Goal: Task Accomplishment & Management: Complete application form

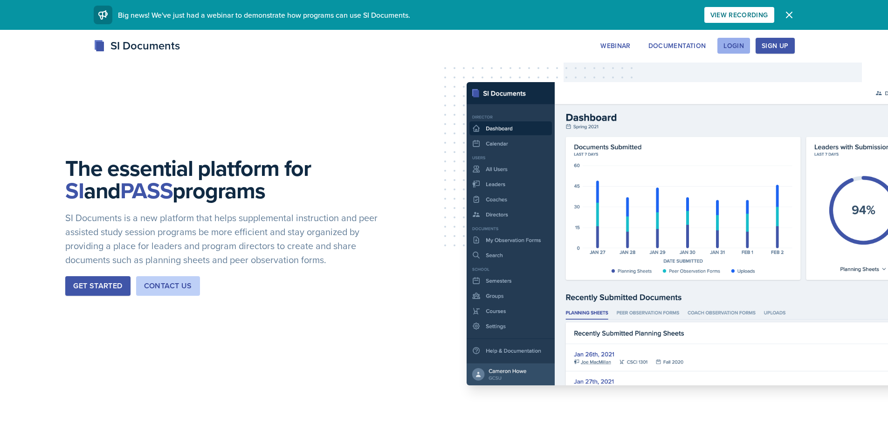
click at [736, 41] on button "Login" at bounding box center [733, 46] width 33 height 16
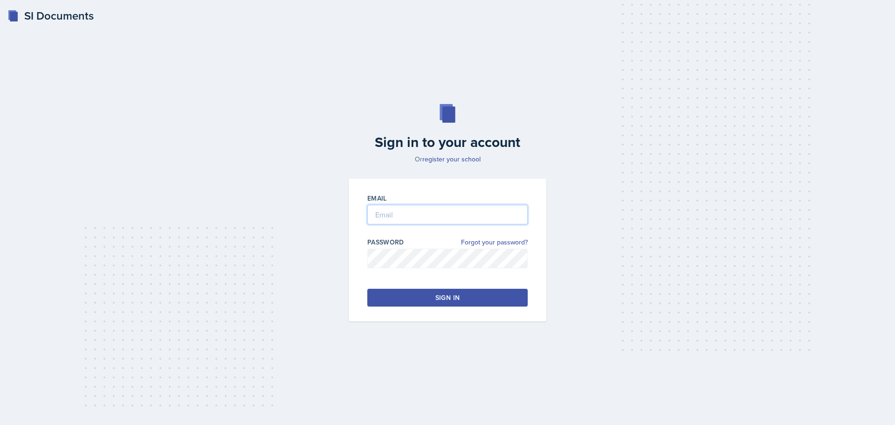
click at [441, 223] on input "email" at bounding box center [447, 215] width 160 height 20
type input "[EMAIL_ADDRESS][DOMAIN_NAME]"
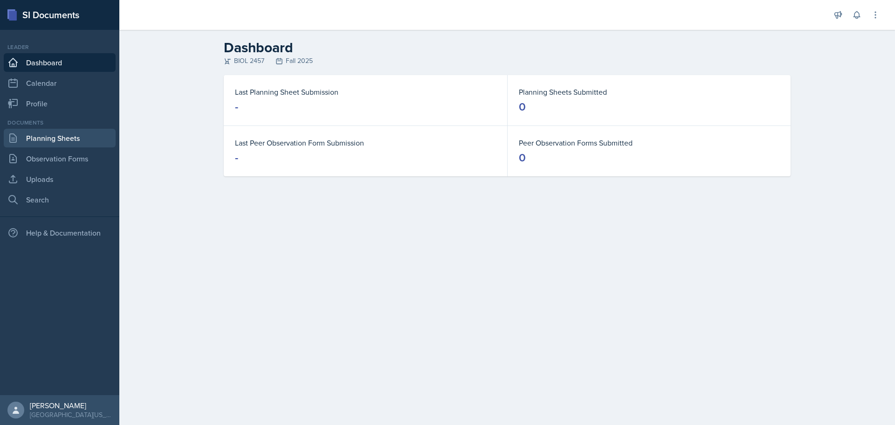
click at [84, 147] on link "Planning Sheets" at bounding box center [60, 138] width 112 height 19
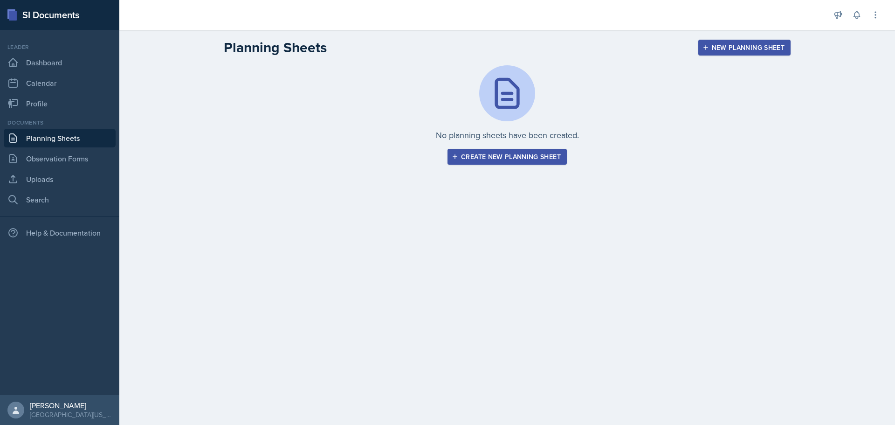
click at [482, 150] on button "Create new planning sheet" at bounding box center [507, 157] width 119 height 16
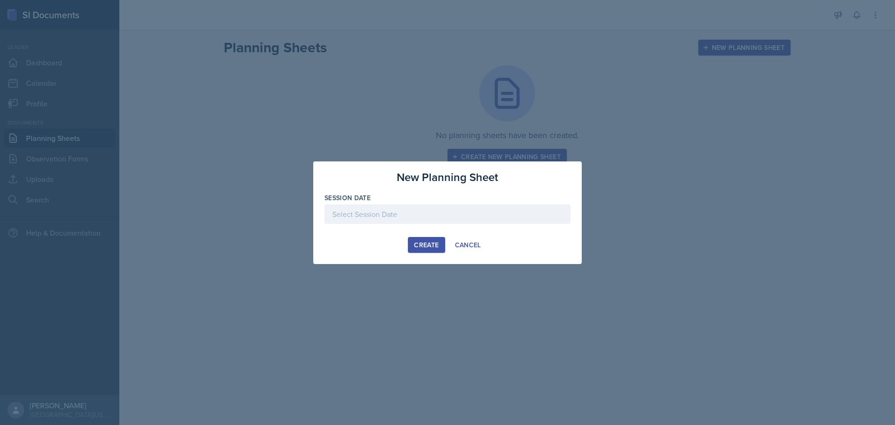
click at [438, 245] on div "Create" at bounding box center [426, 244] width 25 height 7
click at [409, 208] on div at bounding box center [447, 214] width 246 height 20
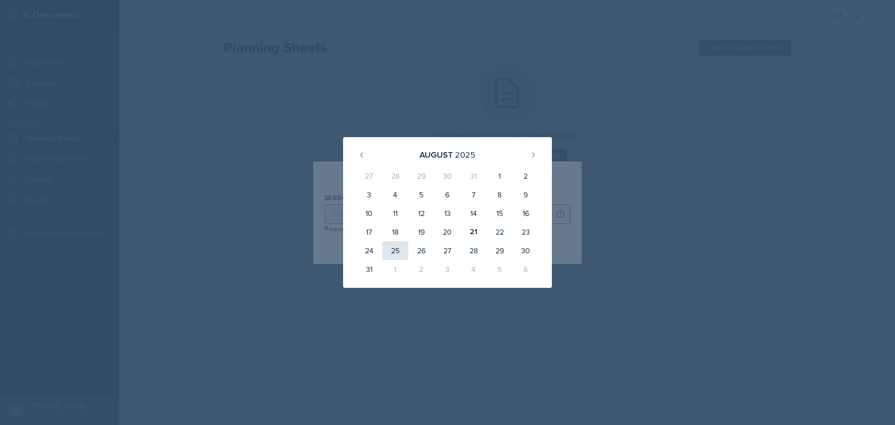
click at [396, 251] on div "25" at bounding box center [395, 250] width 26 height 19
type input "[DATE]"
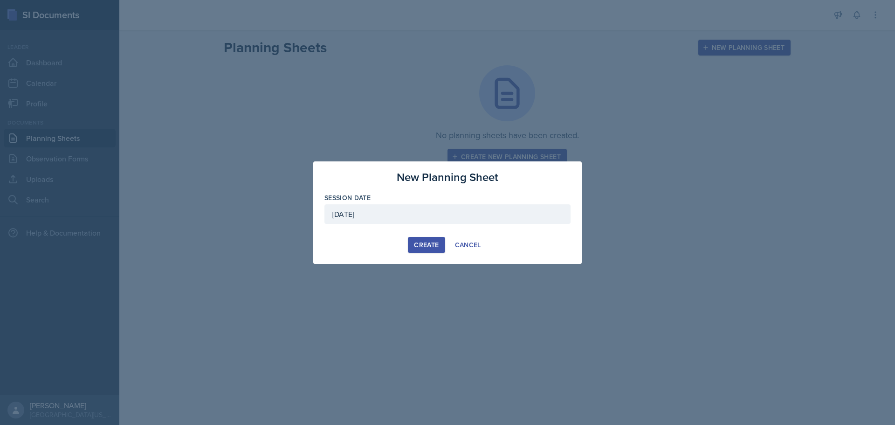
click at [438, 248] on div "Create" at bounding box center [426, 244] width 25 height 7
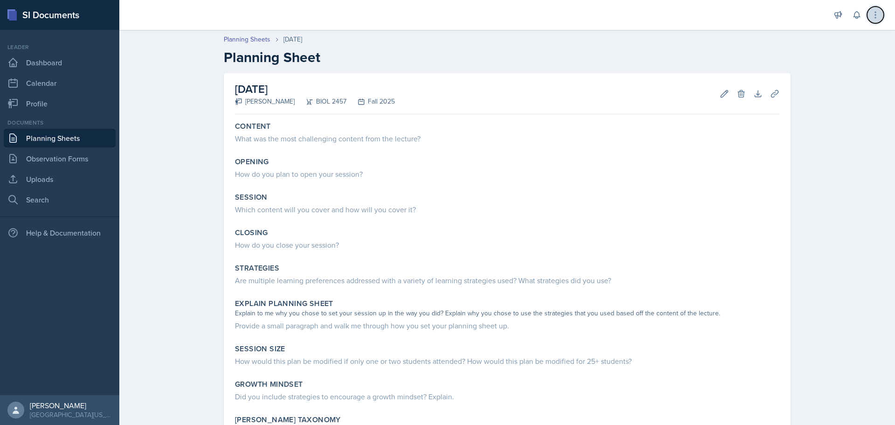
click at [878, 19] on icon at bounding box center [875, 14] width 9 height 9
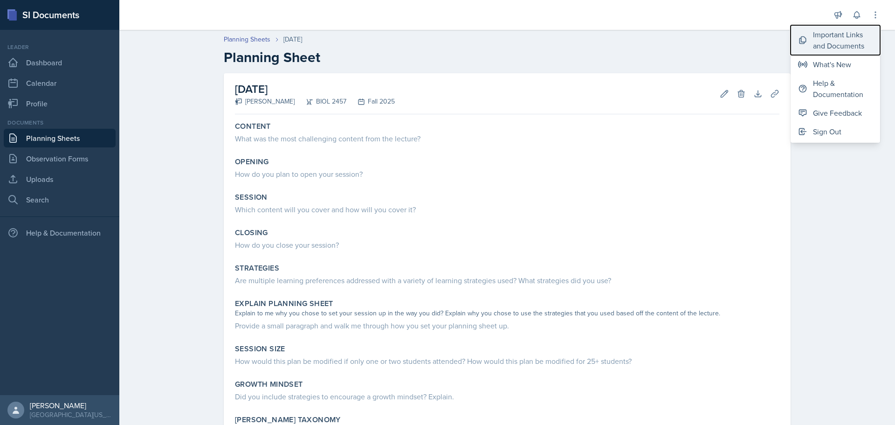
click at [840, 37] on div "Important Links and Documents" at bounding box center [843, 40] width 60 height 22
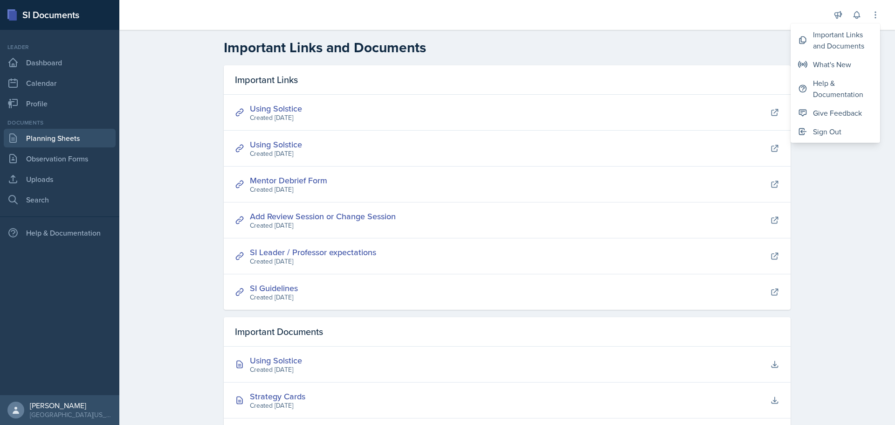
click at [69, 138] on link "Planning Sheets" at bounding box center [60, 138] width 112 height 19
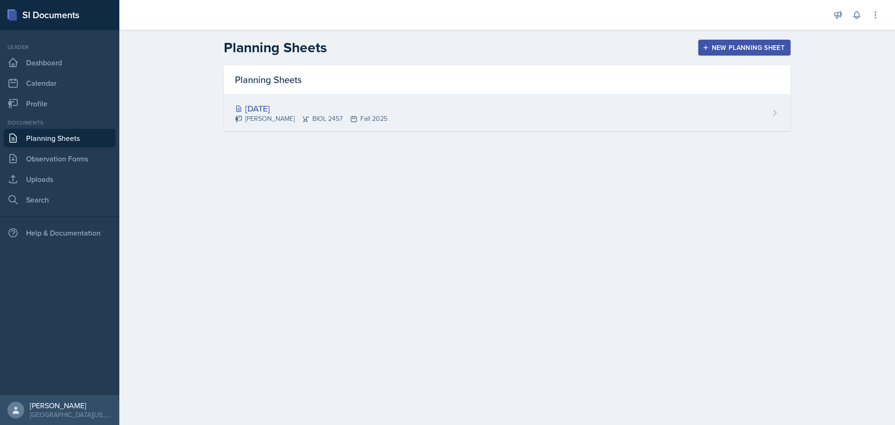
click at [274, 109] on div "[DATE]" at bounding box center [311, 108] width 152 height 13
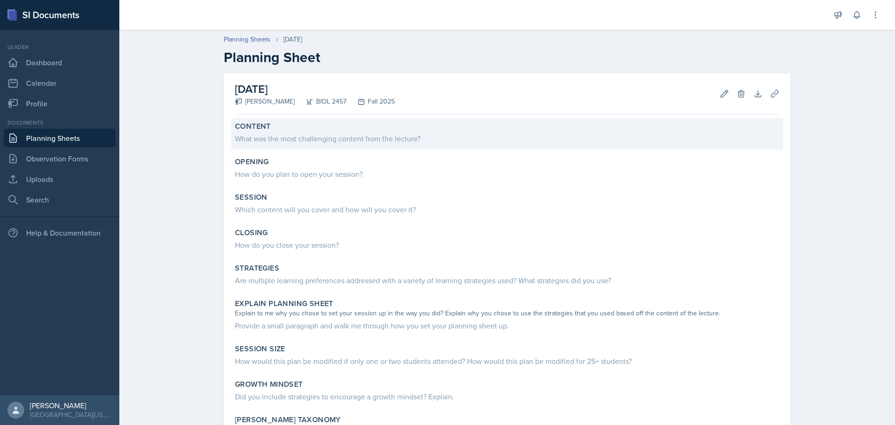
click at [289, 134] on div "What was the most challenging content from the lecture?" at bounding box center [507, 138] width 544 height 11
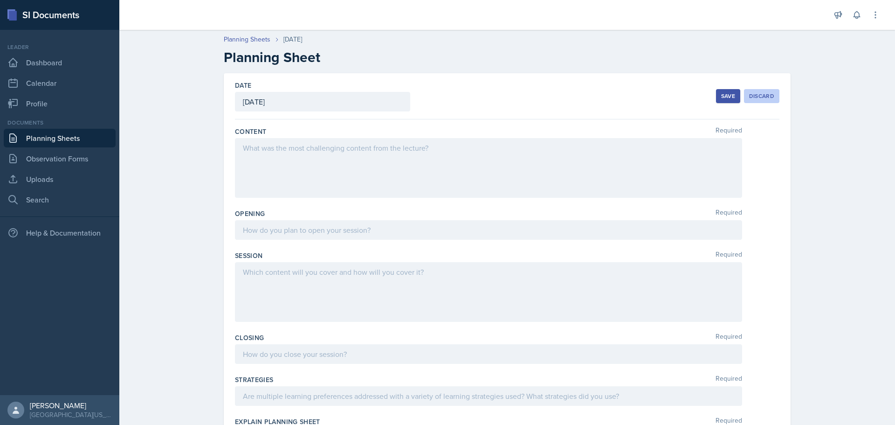
click at [762, 97] on div "Discard" at bounding box center [761, 95] width 25 height 7
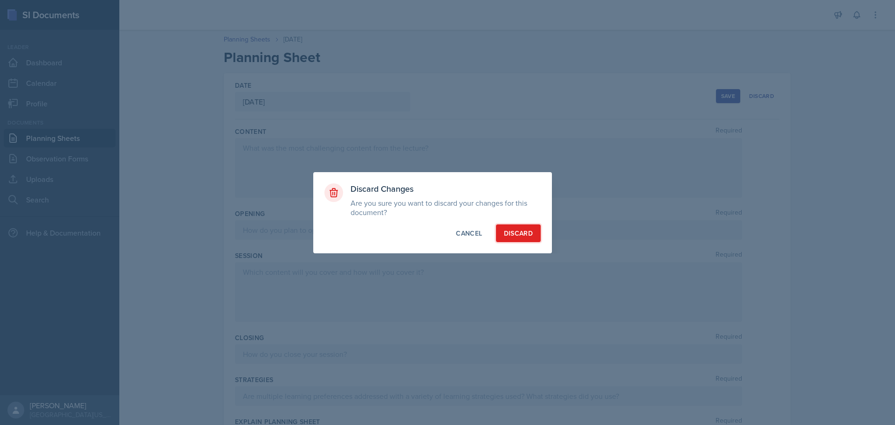
click at [517, 233] on div "Discard" at bounding box center [518, 232] width 29 height 9
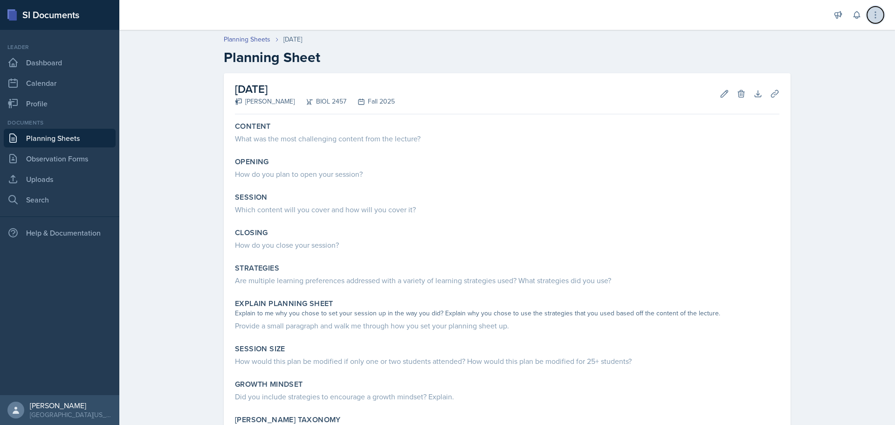
click at [878, 18] on icon at bounding box center [875, 14] width 9 height 9
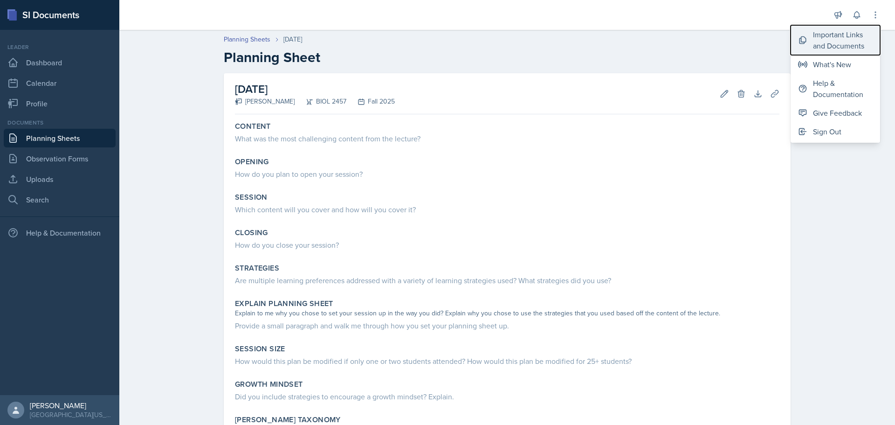
click at [843, 37] on div "Important Links and Documents" at bounding box center [843, 40] width 60 height 22
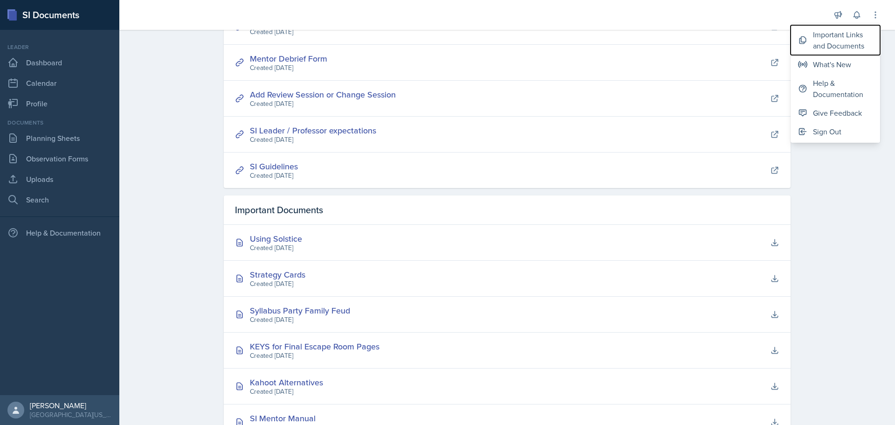
scroll to position [195, 0]
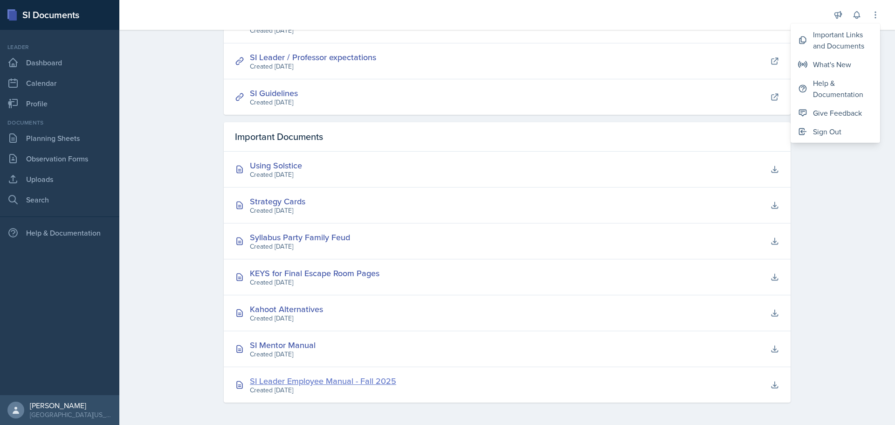
click at [283, 378] on div "SI Leader Employee Manual - Fall 2025" at bounding box center [323, 380] width 146 height 13
click at [290, 381] on div "SI Leader Employee Manual - Fall 2025" at bounding box center [323, 380] width 146 height 13
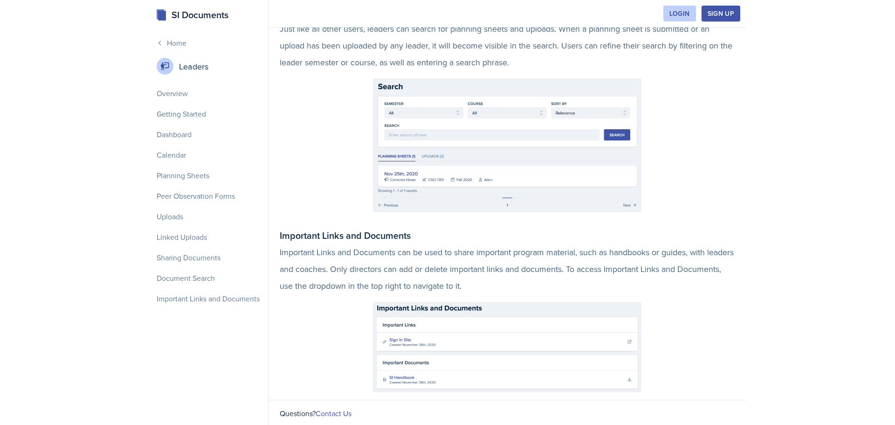
scroll to position [2197, 0]
click at [195, 177] on div "Planning Sheets" at bounding box center [208, 175] width 115 height 19
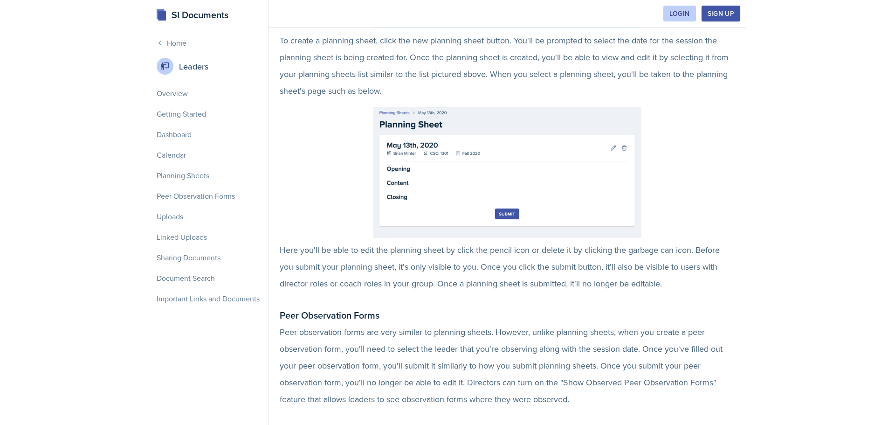
scroll to position [1161, 0]
